Goal: Task Accomplishment & Management: Use online tool/utility

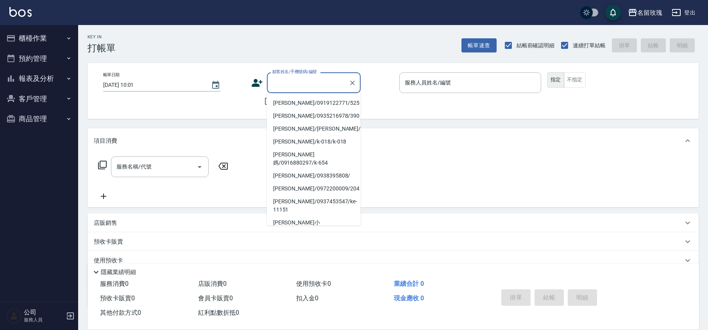
click at [307, 80] on input "顧客姓名/手機號碼/編號" at bounding box center [307, 83] width 75 height 14
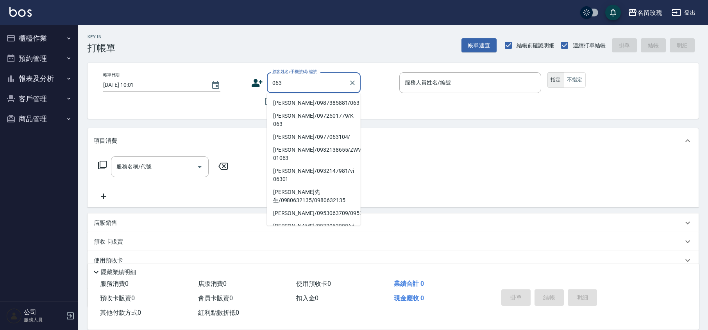
click at [297, 99] on li "[PERSON_NAME]/0987385881/063" at bounding box center [314, 103] width 94 height 13
type input "[PERSON_NAME]/0987385881/063"
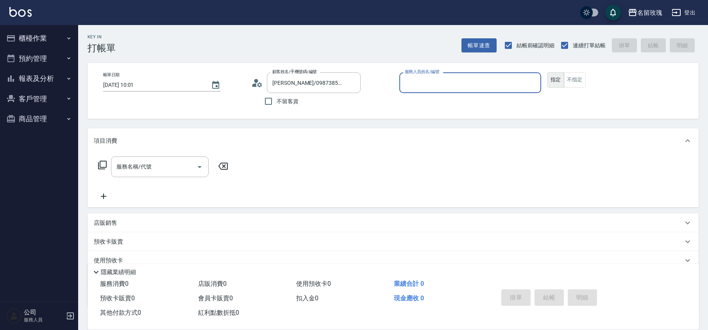
type input "[PERSON_NAME]-5"
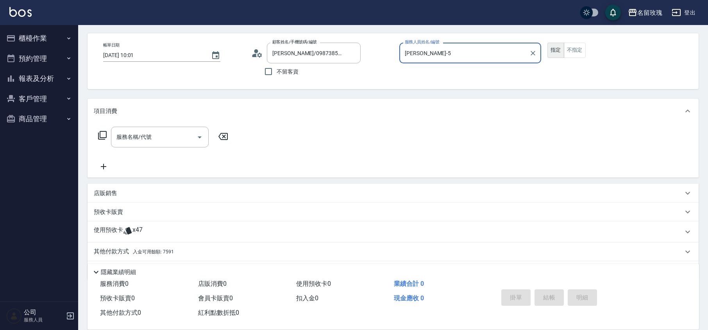
scroll to position [53, 0]
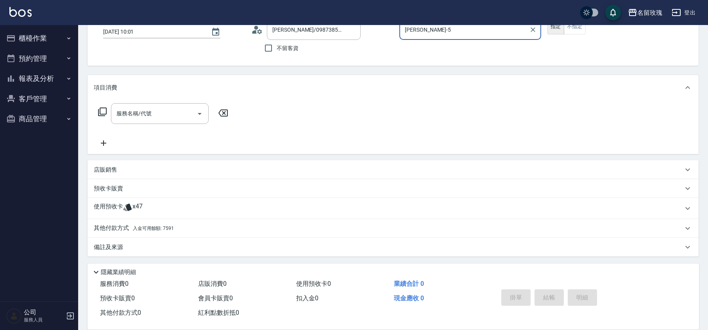
click at [154, 215] on div "使用預收卡 x47" at bounding box center [393, 208] width 611 height 21
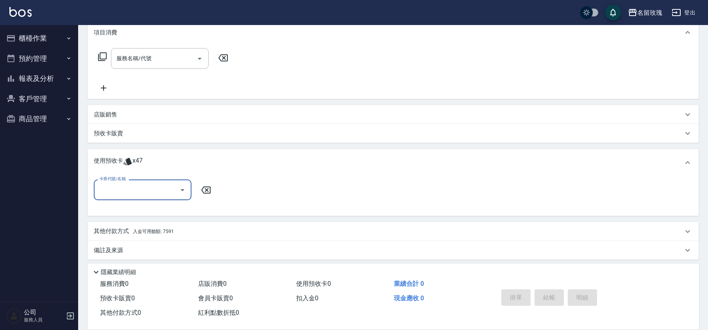
scroll to position [110, 0]
click at [178, 185] on icon "Open" at bounding box center [182, 187] width 9 height 9
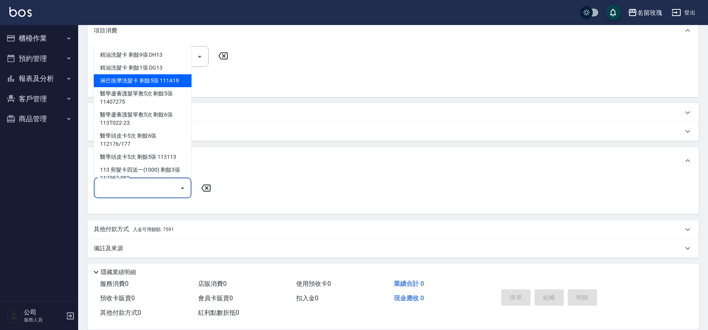
click at [143, 78] on div "淋巴按摩洗髮卡 剩餘5張 111A19" at bounding box center [143, 80] width 98 height 13
type input "淋巴按摩洗髮卡 111A19"
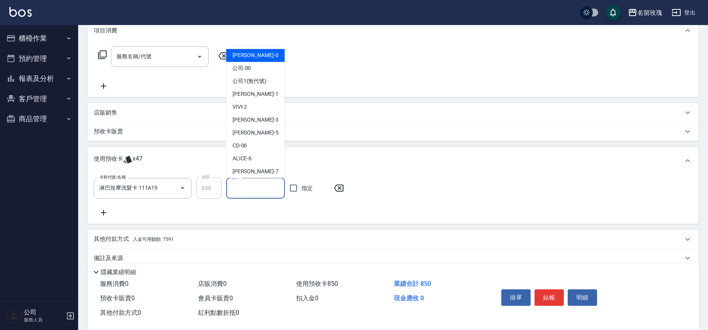
click at [263, 188] on input "洗-1" at bounding box center [256, 188] width 52 height 14
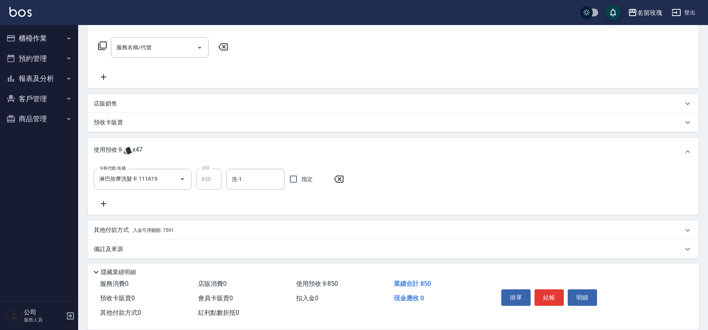
click at [242, 124] on div "預收卡販賣" at bounding box center [388, 122] width 589 height 8
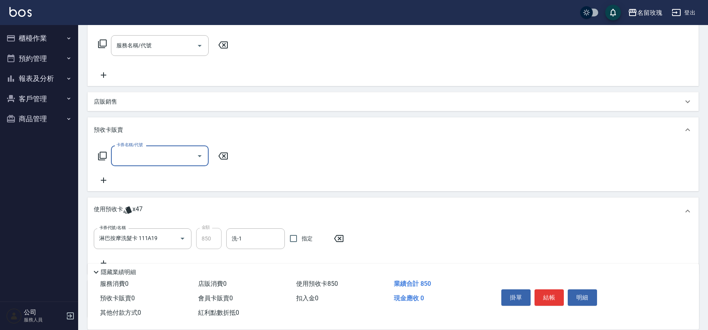
scroll to position [0, 0]
click at [252, 244] on input "洗-1" at bounding box center [256, 239] width 52 height 14
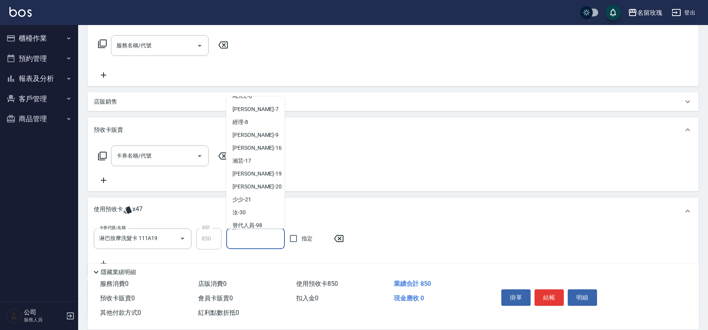
scroll to position [145, 0]
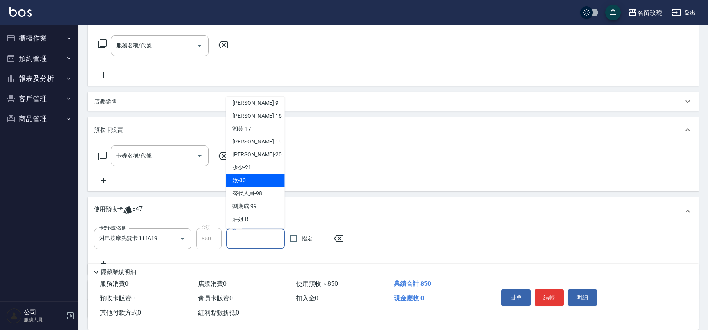
click at [249, 181] on div "汝 -30" at bounding box center [255, 180] width 59 height 13
type input "汝-30"
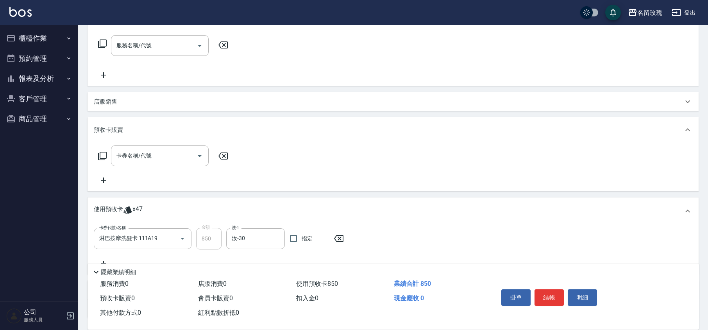
scroll to position [183, 0]
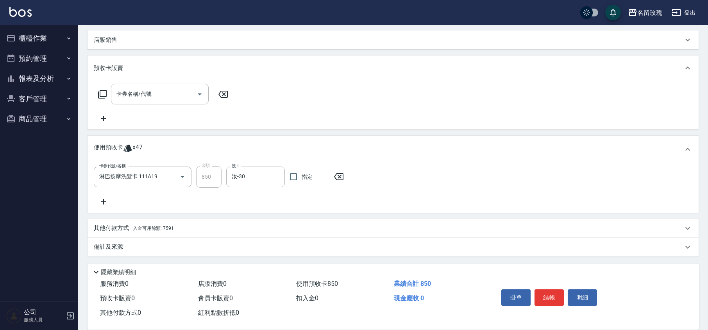
click at [107, 202] on icon at bounding box center [104, 201] width 20 height 9
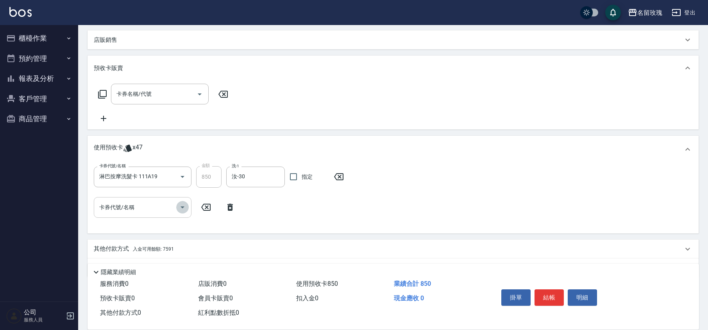
click at [185, 206] on icon "Open" at bounding box center [182, 206] width 9 height 9
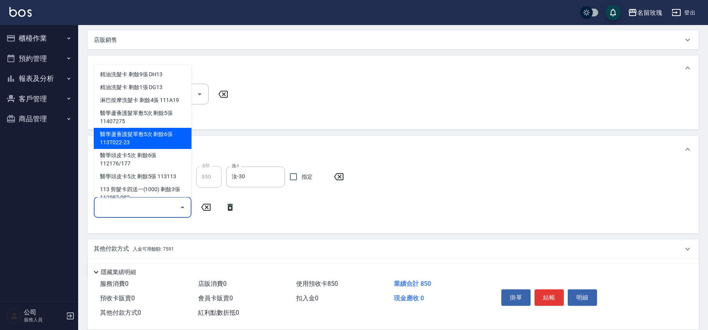
click at [161, 138] on div "醫學蘆薈護髮單敷5次 剩餘6張 113T022-23" at bounding box center [143, 138] width 98 height 21
type input "醫學蘆薈護髮單敷5次 113T022-23"
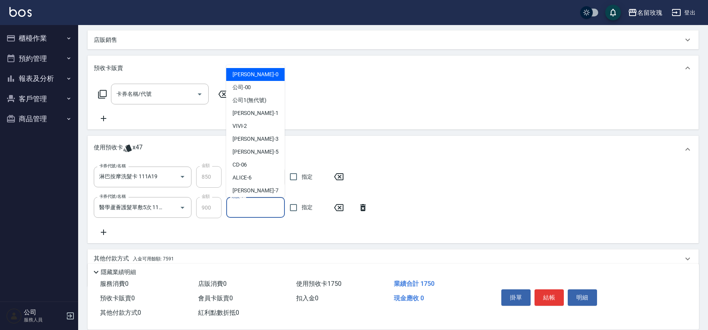
click at [264, 211] on input "頭皮-1" at bounding box center [256, 208] width 52 height 14
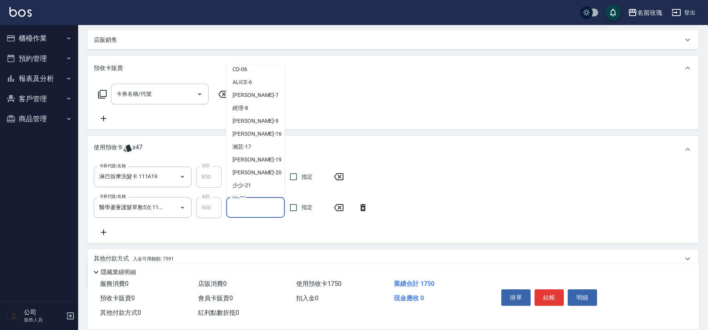
scroll to position [145, 0]
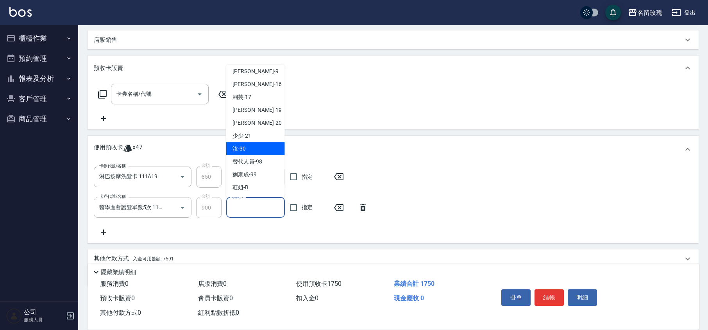
click at [247, 149] on div "汝 -30" at bounding box center [255, 148] width 59 height 13
type input "汝-30"
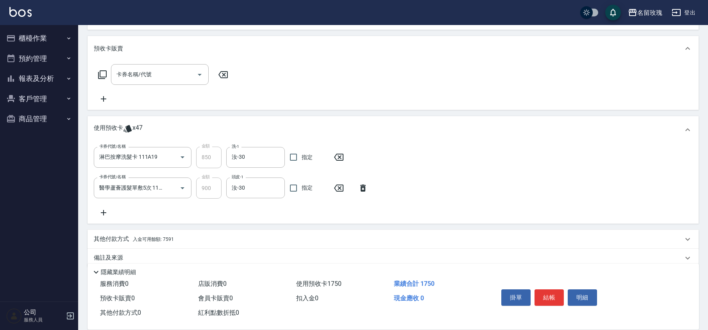
scroll to position [213, 0]
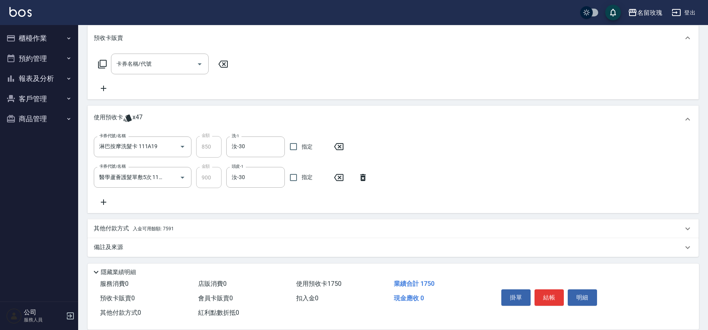
click at [105, 199] on icon at bounding box center [104, 201] width 20 height 9
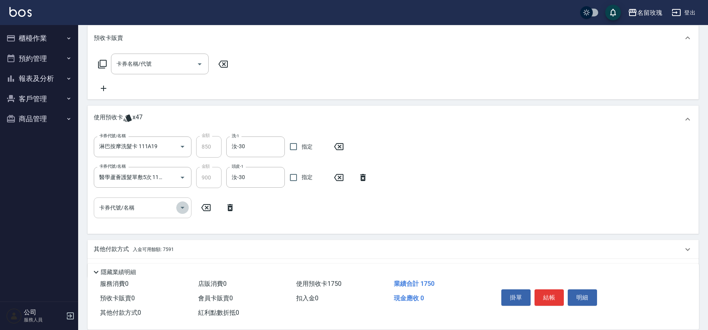
click at [181, 204] on icon "Open" at bounding box center [182, 207] width 9 height 9
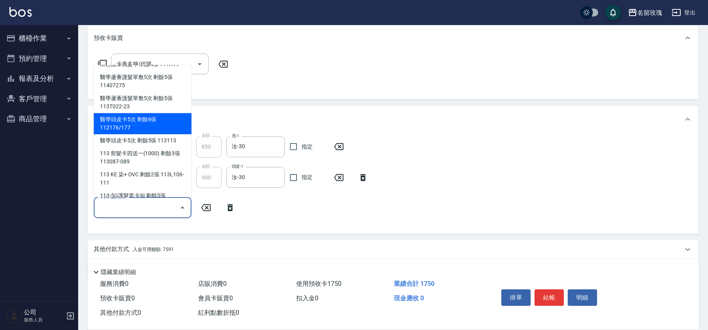
scroll to position [52, 0]
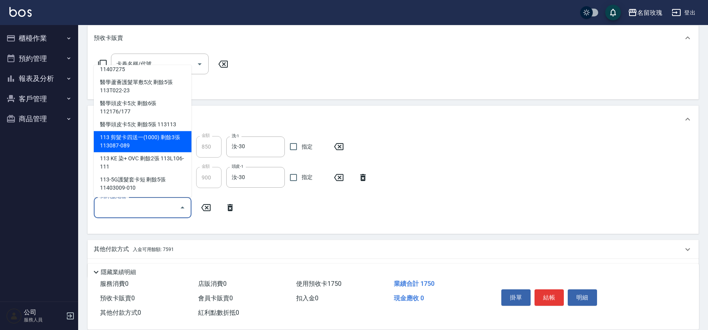
click at [156, 141] on div "113 剪髮卡四送一(1000) 剩餘3張 113087-089" at bounding box center [143, 141] width 98 height 21
type input "113 剪髮卡四送一[PHONE_NUMBER]"
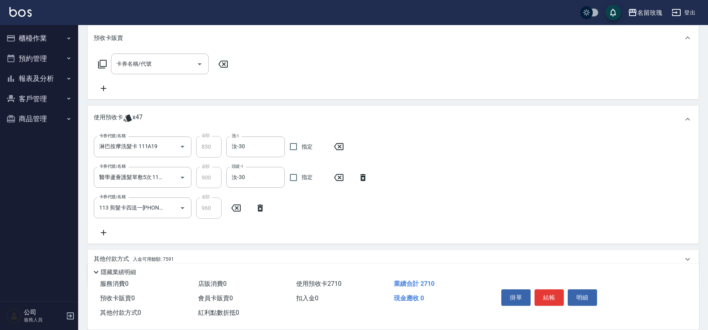
click at [109, 232] on icon at bounding box center [104, 232] width 20 height 9
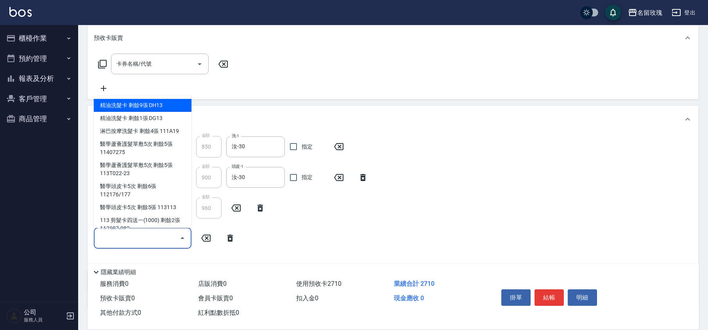
click at [174, 233] on input "卡券代號/名稱" at bounding box center [136, 238] width 79 height 14
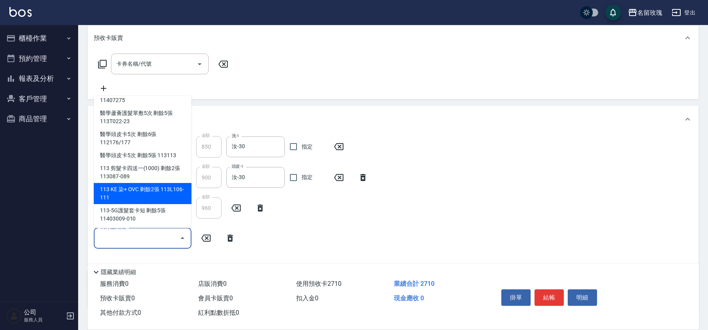
click at [168, 186] on div "113 KE 染+ OVC 剩餘2張 113L106-111" at bounding box center [143, 193] width 98 height 21
type input "113 KE 染+ OVC 113L106-111"
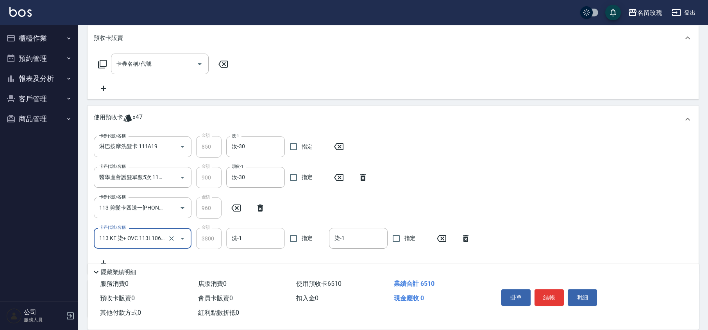
click at [247, 237] on input "洗-1" at bounding box center [256, 238] width 52 height 14
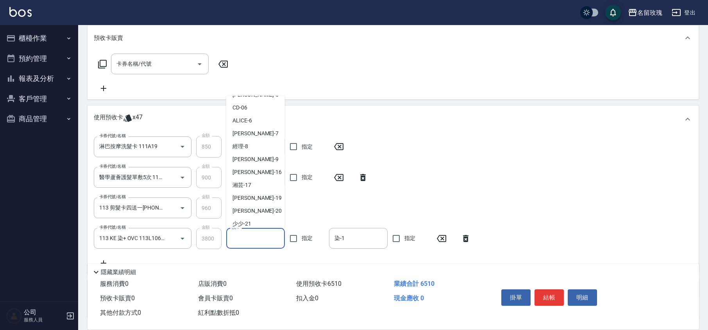
scroll to position [145, 0]
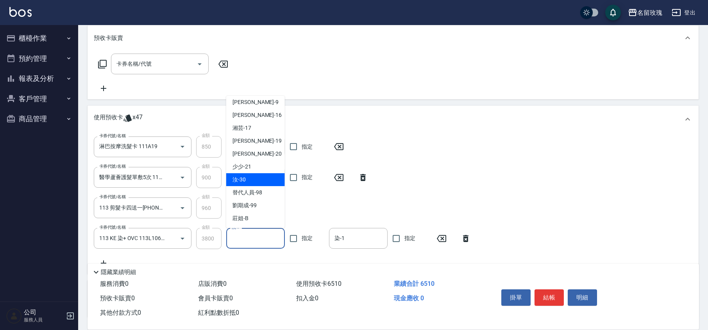
click at [258, 175] on div "汝 -30" at bounding box center [255, 179] width 59 height 13
type input "汝-30"
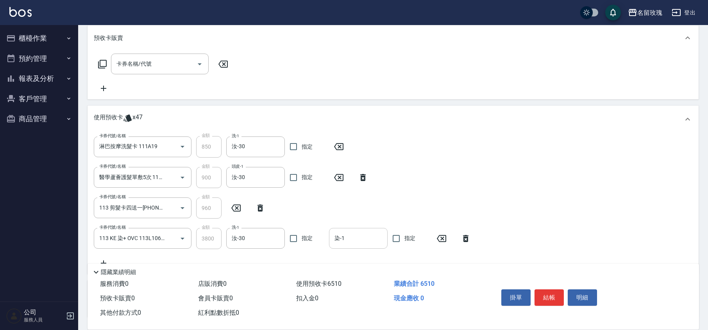
click at [361, 238] on input "染-1" at bounding box center [359, 238] width 52 height 14
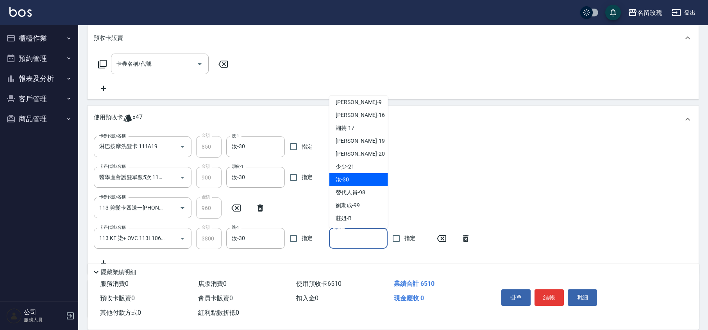
click at [346, 178] on span "汝 -30" at bounding box center [342, 179] width 13 height 8
type input "汝-30"
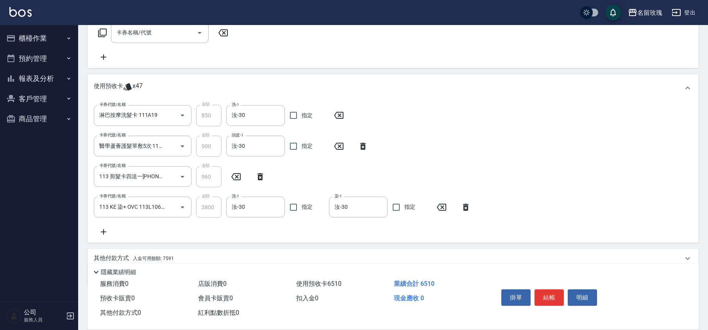
scroll to position [274, 0]
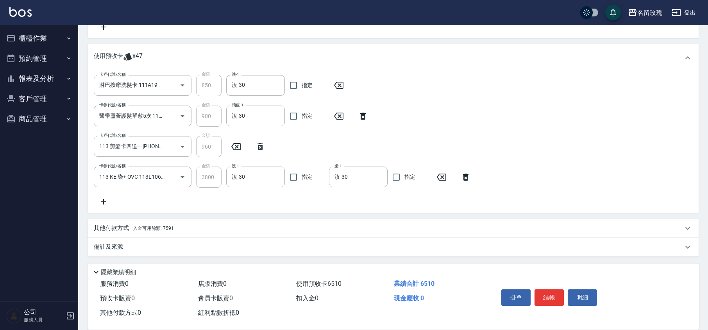
click at [104, 200] on icon at bounding box center [103, 201] width 5 height 5
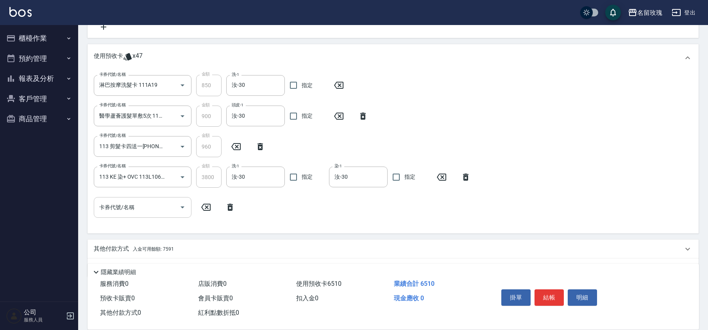
click at [182, 209] on icon "Open" at bounding box center [182, 206] width 9 height 9
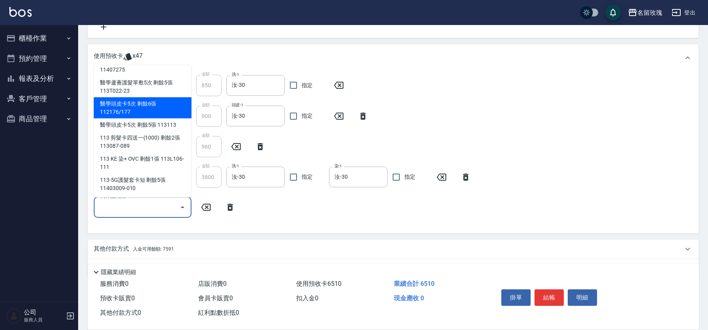
scroll to position [52, 0]
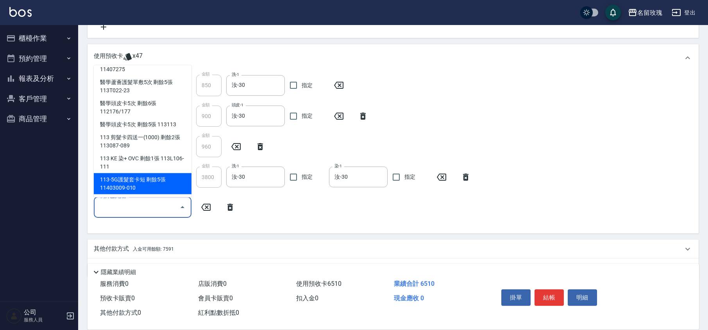
click at [149, 180] on div "113-5G護髮套卡短 剩餘5張 11403009-010" at bounding box center [143, 183] width 98 height 21
type input "113-5G護髮套卡短 11403009-010"
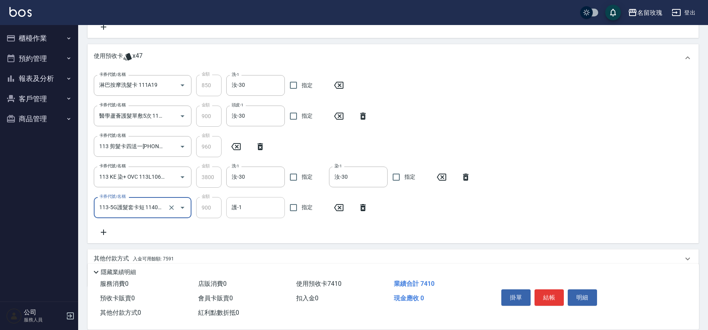
click at [271, 213] on input "護-1" at bounding box center [256, 208] width 52 height 14
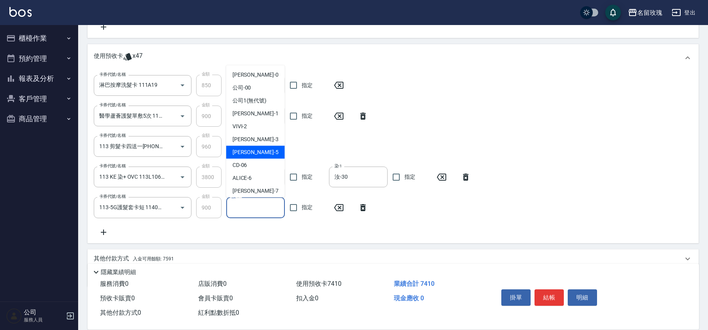
scroll to position [145, 0]
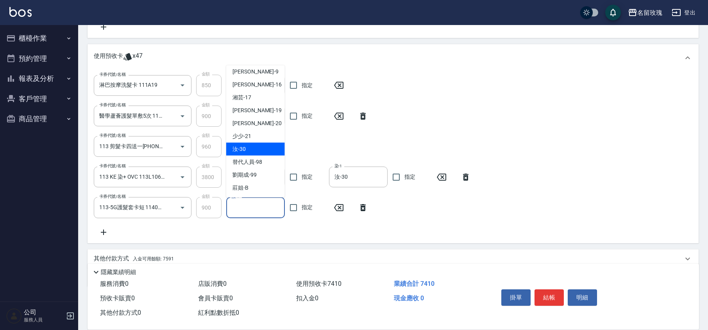
click at [245, 150] on span "汝 -30" at bounding box center [239, 149] width 13 height 8
type input "汝-30"
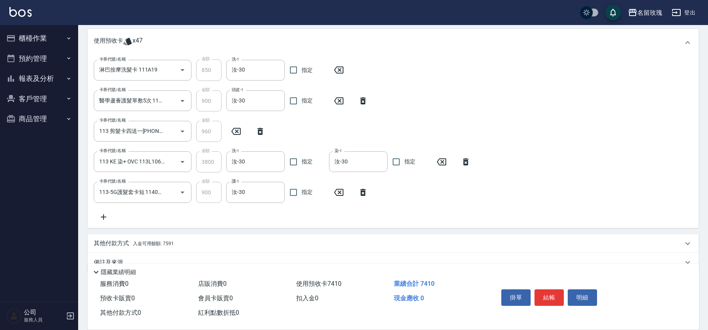
scroll to position [305, 0]
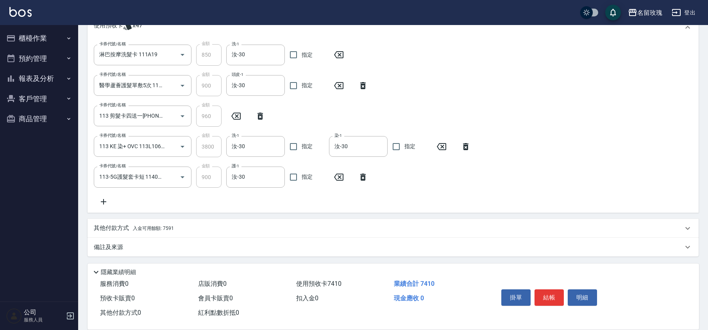
click at [261, 202] on div "卡券代號/名稱 淋巴按摩洗髮卡 111A19 卡券代號/名稱 金額 850 金額 洗-1 汝-30 洗-1 指定 卡券代號/名稱 醫學蘆薈護髮單敷5次 113…" at bounding box center [393, 125] width 599 height 162
type input "[DATE] 13:04"
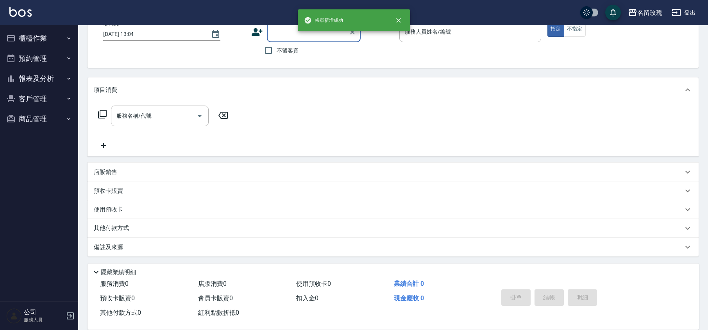
scroll to position [0, 0]
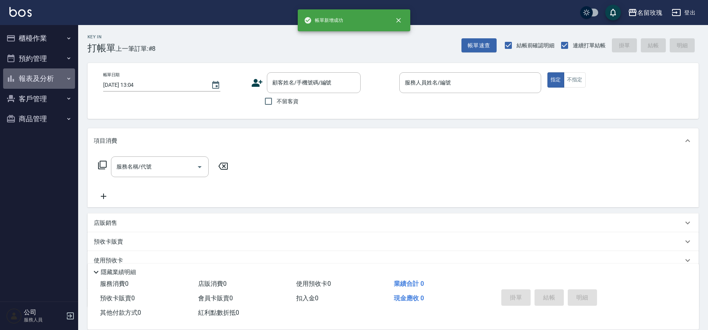
click at [36, 73] on button "報表及分析" at bounding box center [39, 78] width 72 height 20
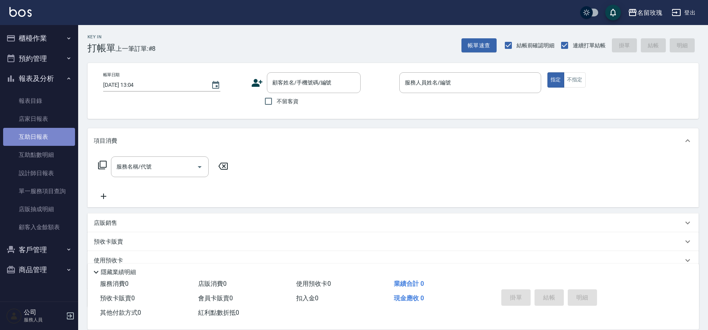
click at [25, 135] on link "互助日報表" at bounding box center [39, 137] width 72 height 18
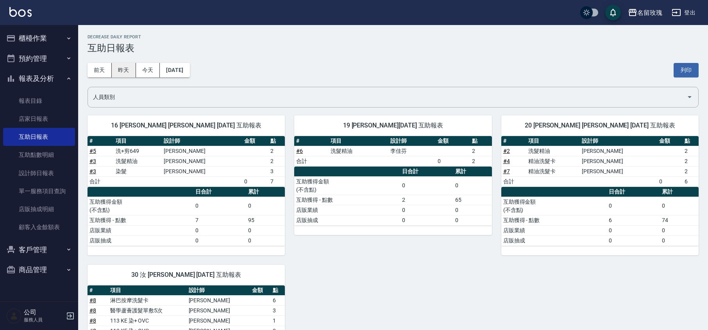
click at [124, 68] on button "昨天" at bounding box center [124, 70] width 24 height 14
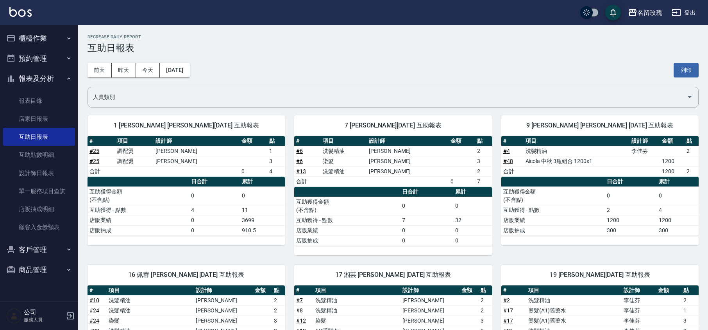
click at [286, 63] on div "[DATE] [DATE] [DATE] [DATE] 列印" at bounding box center [393, 70] width 611 height 33
click at [29, 76] on button "報表及分析" at bounding box center [39, 78] width 72 height 20
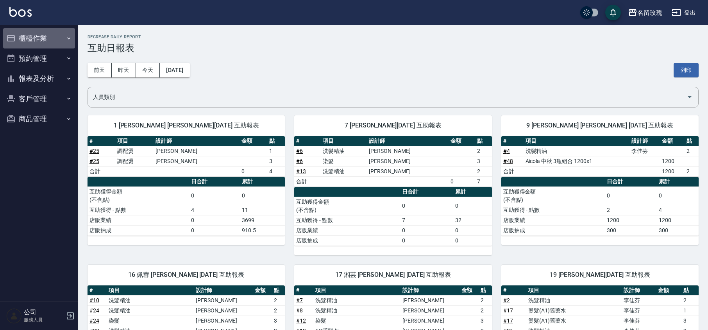
click at [21, 32] on button "櫃檯作業" at bounding box center [39, 38] width 72 height 20
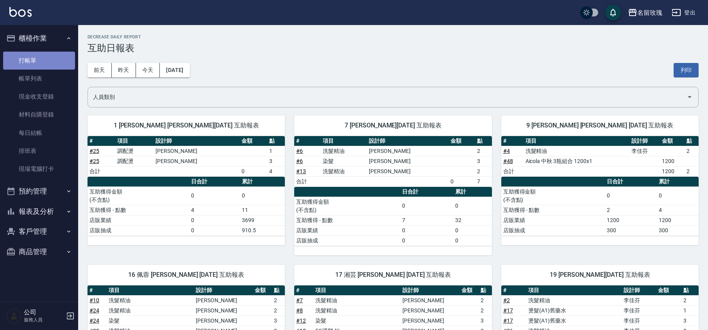
click at [26, 58] on link "打帳單" at bounding box center [39, 61] width 72 height 18
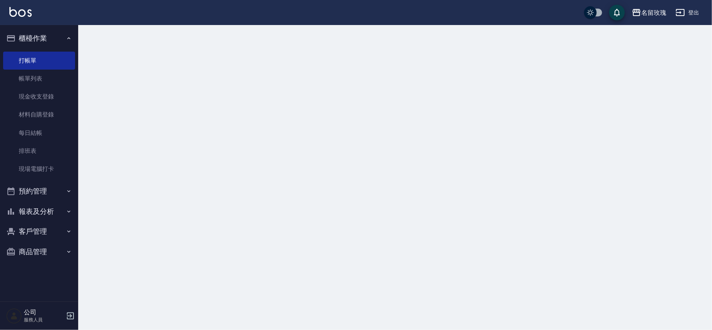
click at [32, 39] on button "櫃檯作業" at bounding box center [39, 38] width 72 height 20
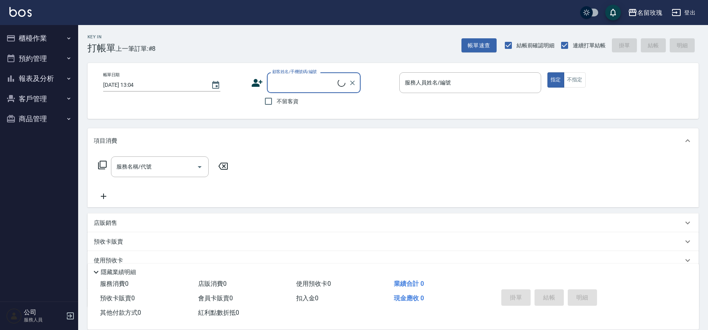
click at [201, 30] on div "Key In 打帳單 上一筆訂單:#8 帳單速查 結帳前確認明細 連續打單結帳 掛單 結帳 明細" at bounding box center [388, 39] width 621 height 29
